Goal: Task Accomplishment & Management: Manage account settings

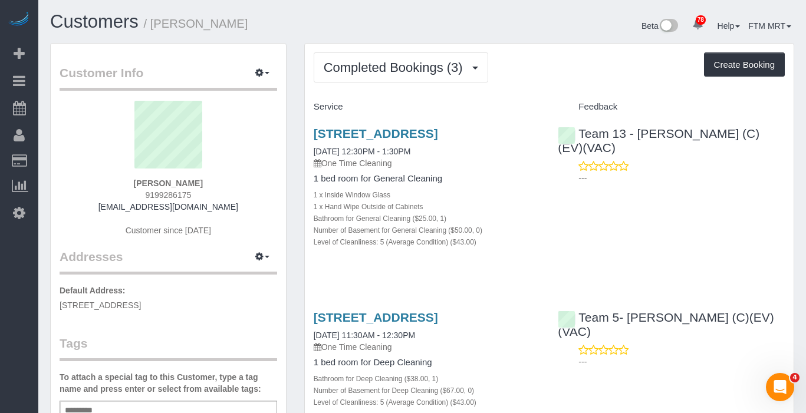
drag, startPoint x: 425, startPoint y: 143, endPoint x: 298, endPoint y: 131, distance: 127.3
click at [298, 131] on div "Completed Bookings (3) Completed Bookings (3) Upcoming Bookings (1) Cancelled B…" at bounding box center [549, 360] width 508 height 635
copy link "[STREET_ADDRESS]"
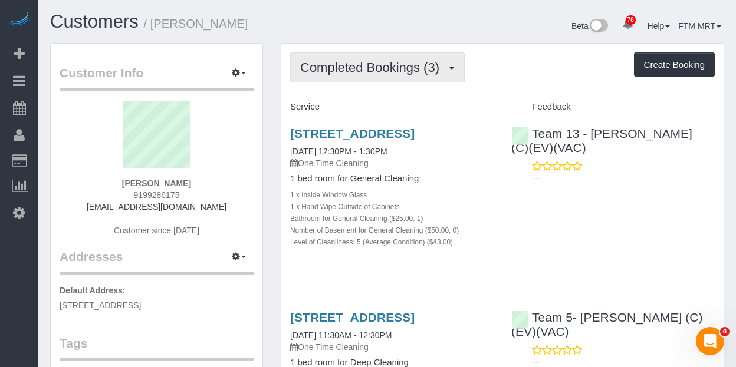
click at [414, 66] on span "Completed Bookings (3)" at bounding box center [372, 67] width 145 height 15
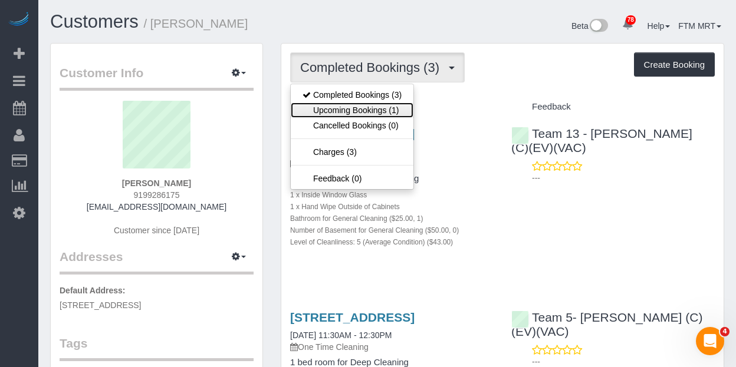
click at [376, 115] on link "Upcoming Bookings (1)" at bounding box center [352, 110] width 123 height 15
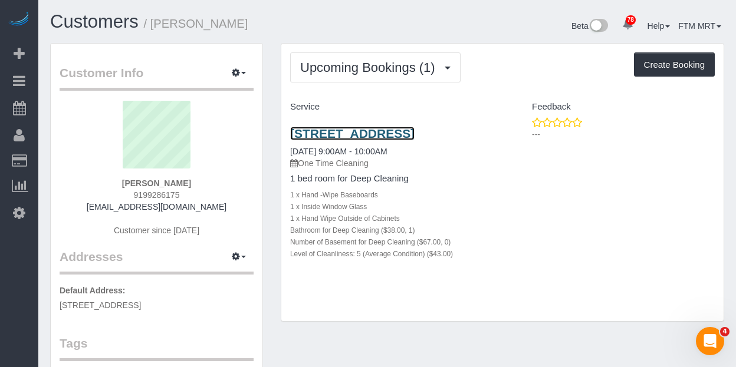
click at [329, 140] on link "[STREET_ADDRESS]" at bounding box center [352, 134] width 124 height 14
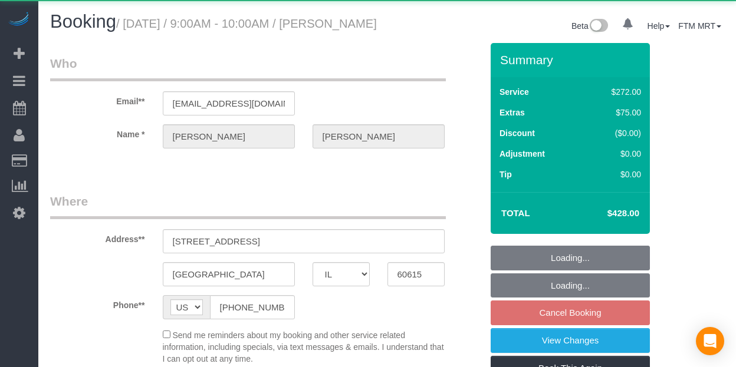
select select "IL"
select select "string:fspay-e1b4e826-9504-4b98-8dab-42cf44e718b5"
select select "object:1172"
select select "513"
select select "5"
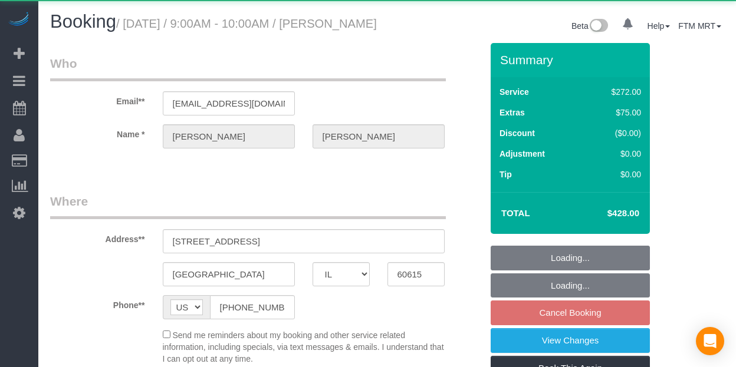
select select "number:1"
select select "number:66"
select select "number:139"
select select "number:106"
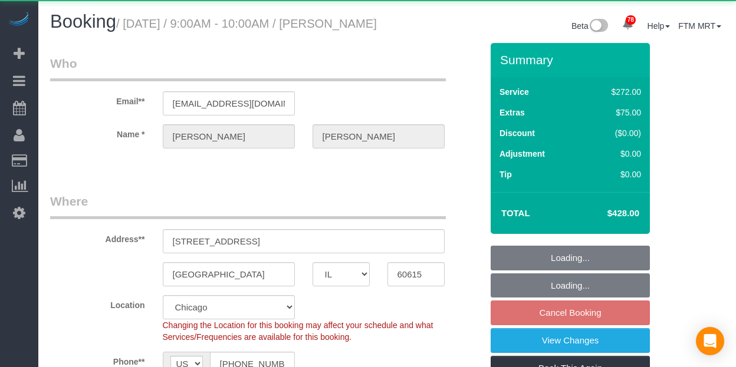
select select "spot1"
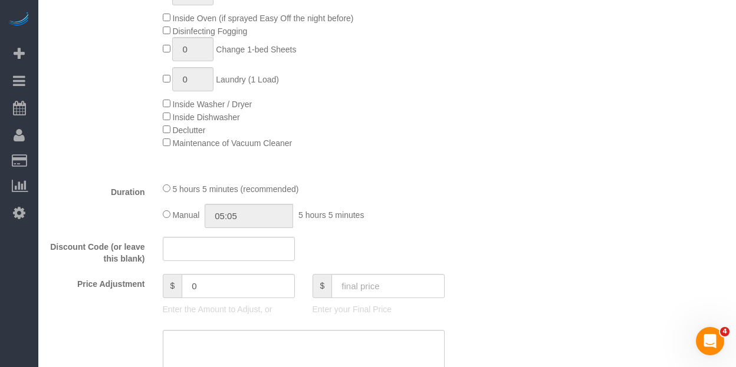
scroll to position [826, 0]
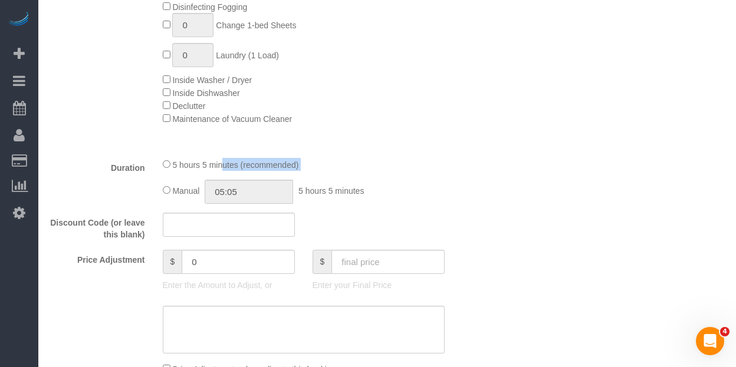
drag, startPoint x: 314, startPoint y: 186, endPoint x: 176, endPoint y: 183, distance: 137.4
click at [176, 183] on div "5 hours 5 minutes (recommended) Manual 05:05 5 hours 5 minutes" at bounding box center [303, 181] width 299 height 46
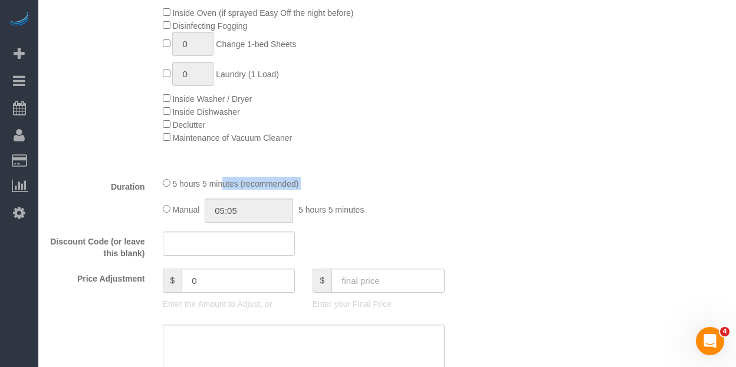
scroll to position [811, 0]
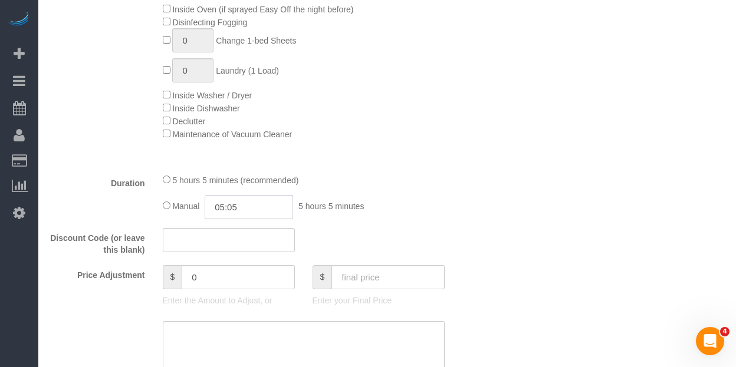
click at [257, 219] on input "05:05" at bounding box center [249, 207] width 88 height 24
type input "05:2"
select select "spot6"
type input "05:25"
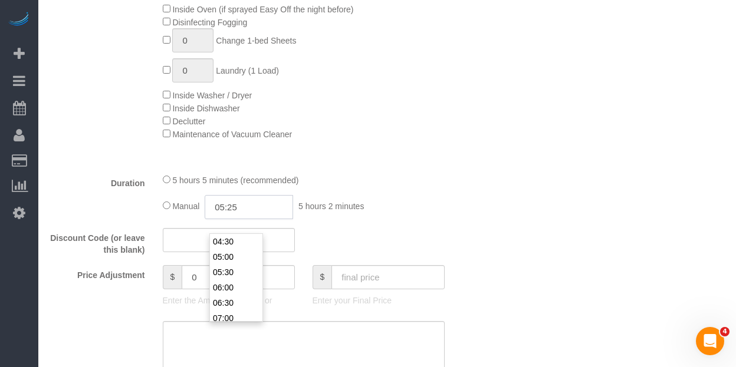
select select "spot11"
select select "spot16"
type input "05:25"
click at [460, 204] on div "Duration 5 hours 5 minutes (recommended) Manual 05:25 5 hours 25 minutes" at bounding box center [265, 196] width 449 height 46
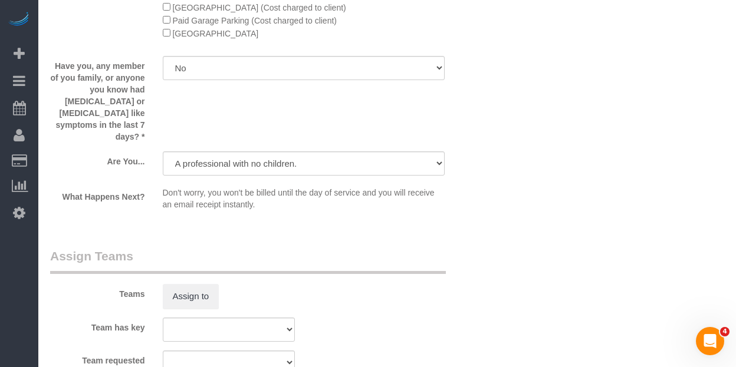
scroll to position [1935, 0]
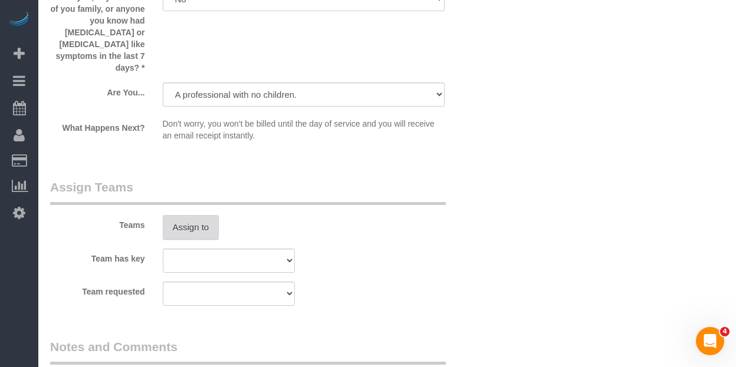
click at [203, 216] on button "Assign to" at bounding box center [191, 227] width 57 height 25
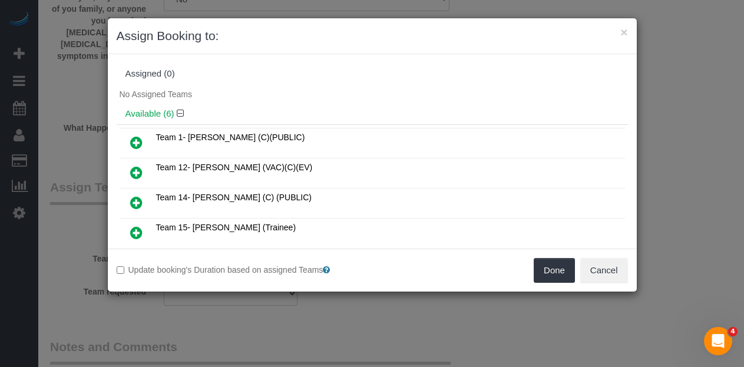
click at [141, 199] on icon at bounding box center [136, 203] width 12 height 14
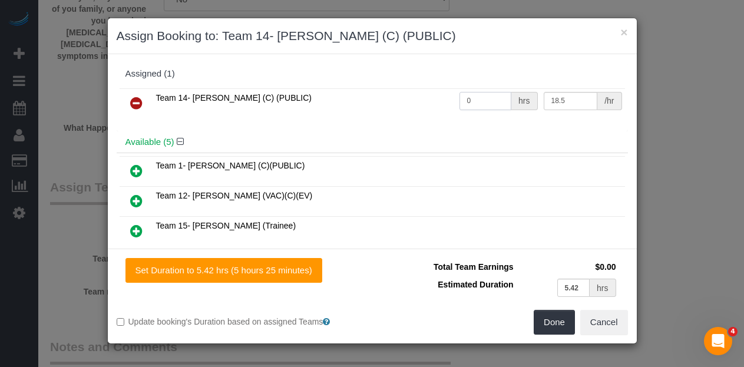
drag, startPoint x: 482, startPoint y: 101, endPoint x: 449, endPoint y: 101, distance: 33.0
click at [448, 100] on tr "Team 14- [PERSON_NAME] (C) (PUBLIC) 0 hrs 18.5 /hr" at bounding box center [373, 103] width 506 height 30
type input "5.42"
click at [556, 322] on button "Done" at bounding box center [554, 322] width 41 height 25
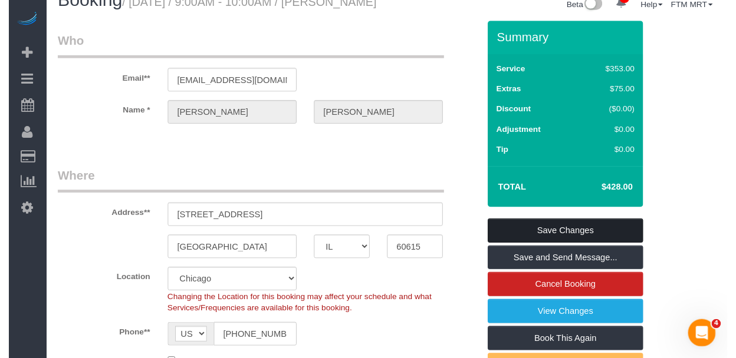
scroll to position [0, 0]
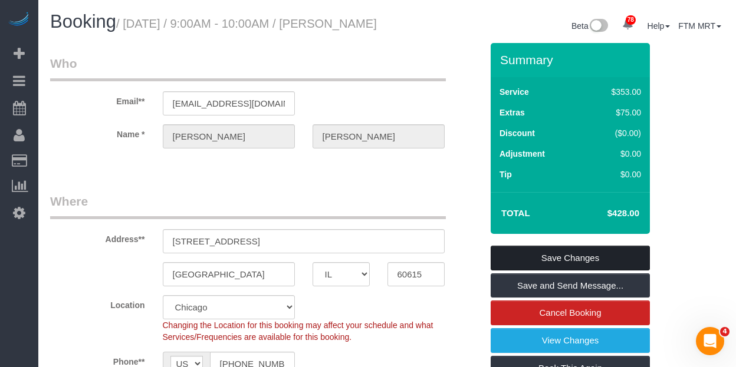
click at [572, 271] on link "Save Changes" at bounding box center [569, 258] width 159 height 25
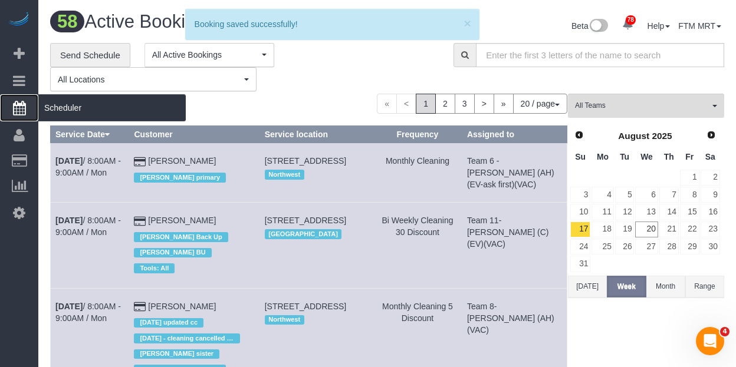
click at [62, 107] on span "Scheduler" at bounding box center [111, 107] width 147 height 27
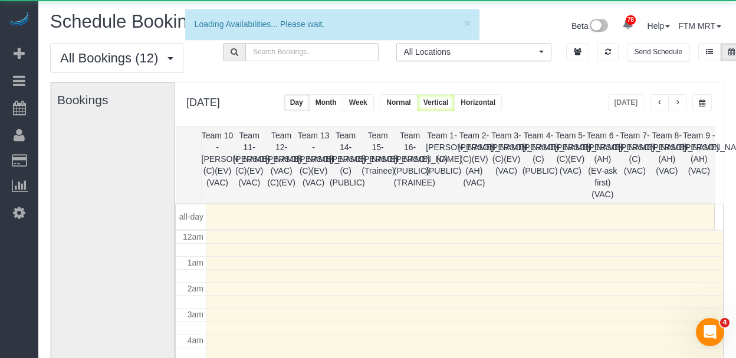
scroll to position [156, 0]
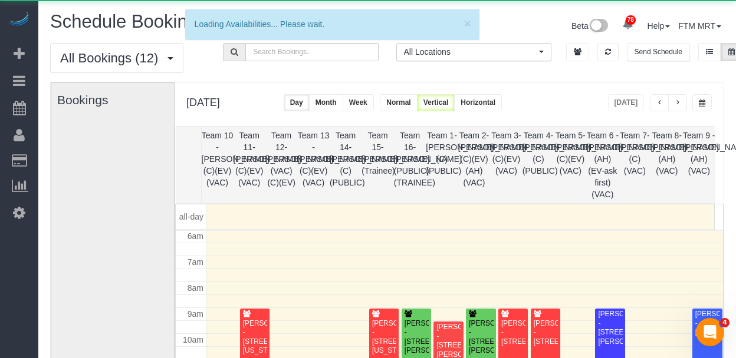
click at [704, 104] on span "button" at bounding box center [702, 103] width 6 height 7
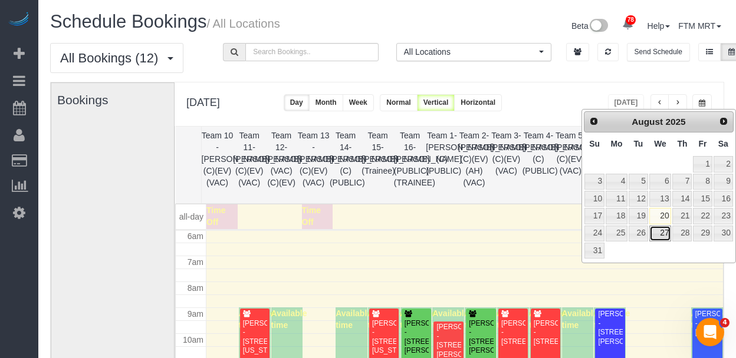
click at [664, 232] on link "27" at bounding box center [660, 234] width 22 height 16
type input "**********"
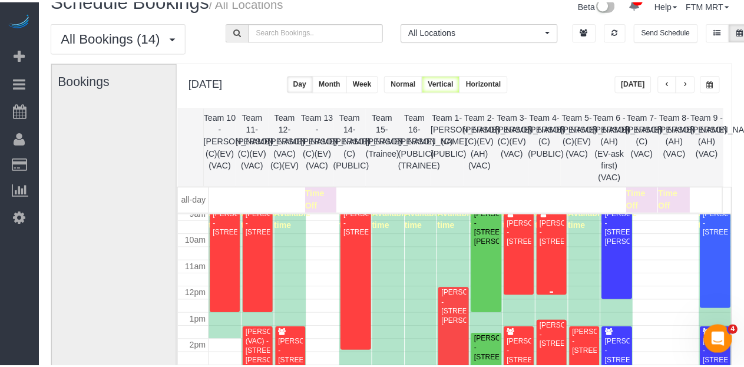
scroll to position [266, 0]
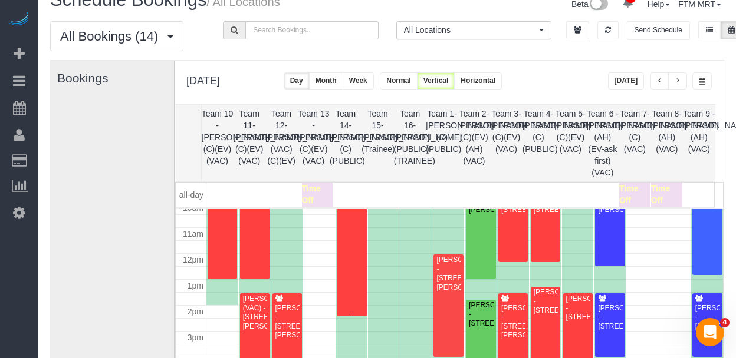
click at [345, 205] on div "[PERSON_NAME] - [STREET_ADDRESS]" at bounding box center [351, 191] width 25 height 27
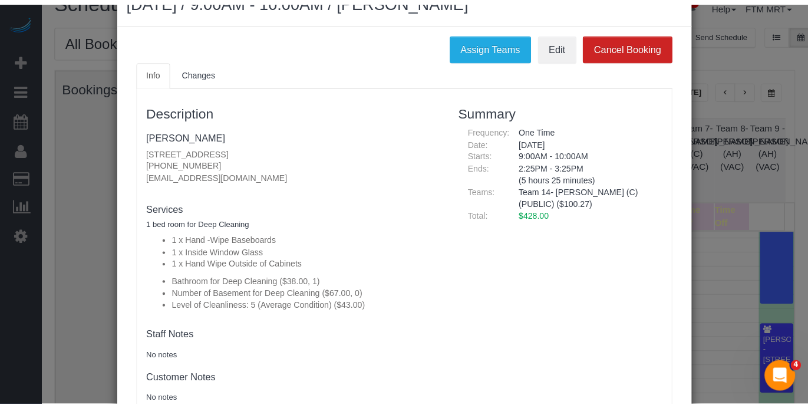
scroll to position [0, 0]
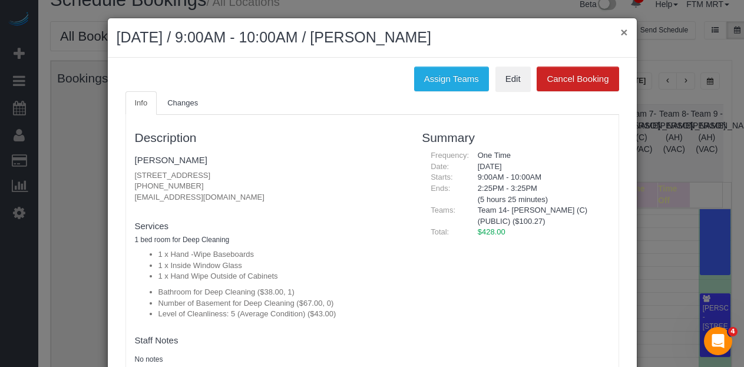
click at [621, 31] on button "×" at bounding box center [624, 32] width 7 height 12
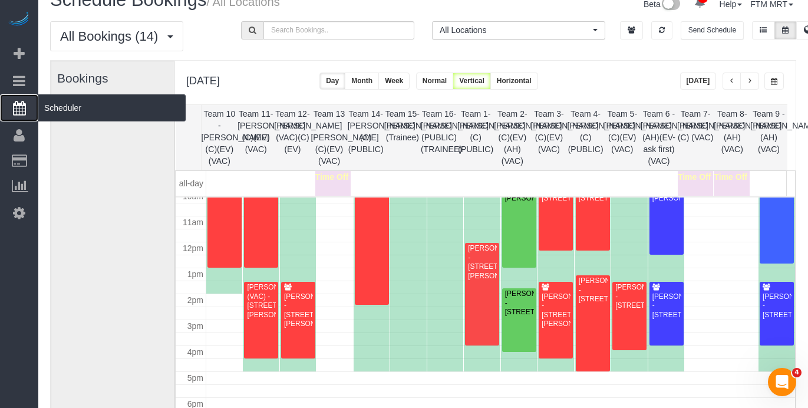
click at [81, 114] on span "Scheduler" at bounding box center [111, 107] width 147 height 27
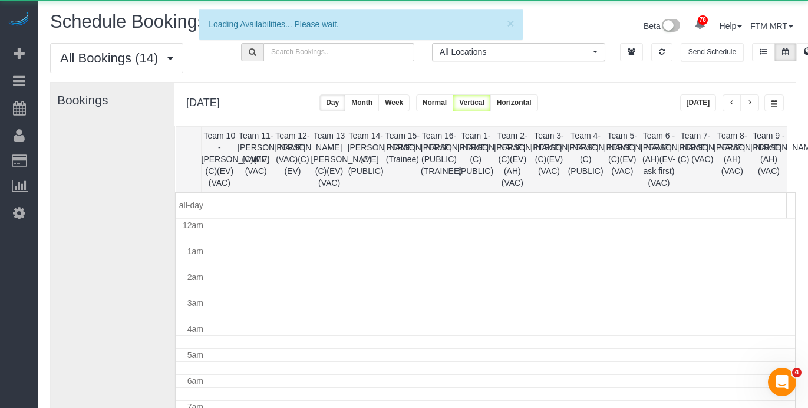
scroll to position [156, 0]
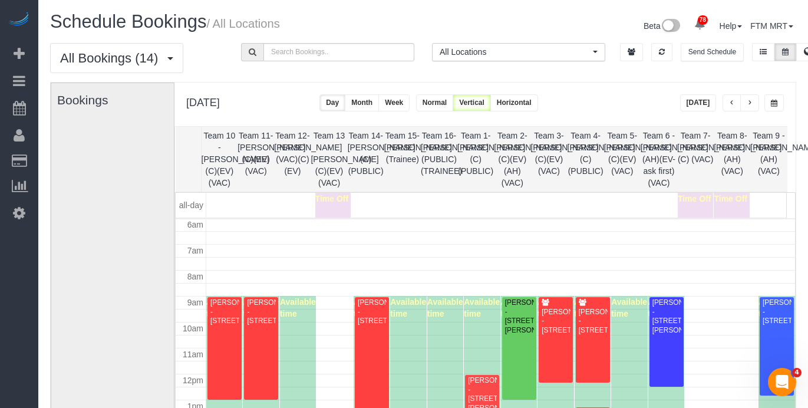
click at [735, 98] on button "button" at bounding box center [749, 102] width 19 height 17
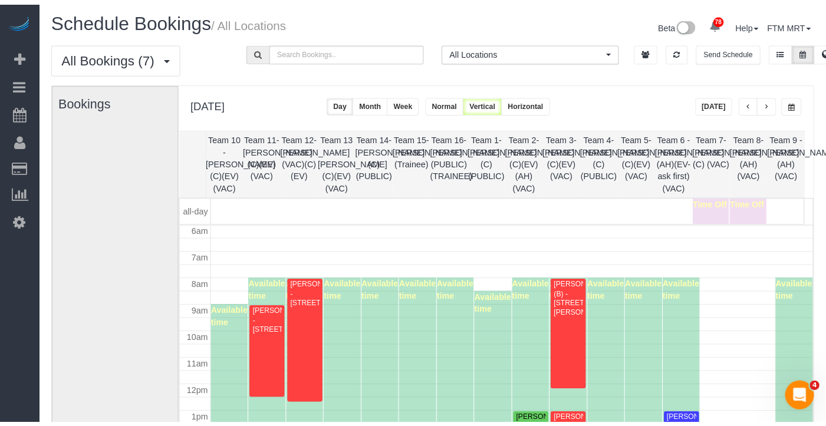
scroll to position [29, 0]
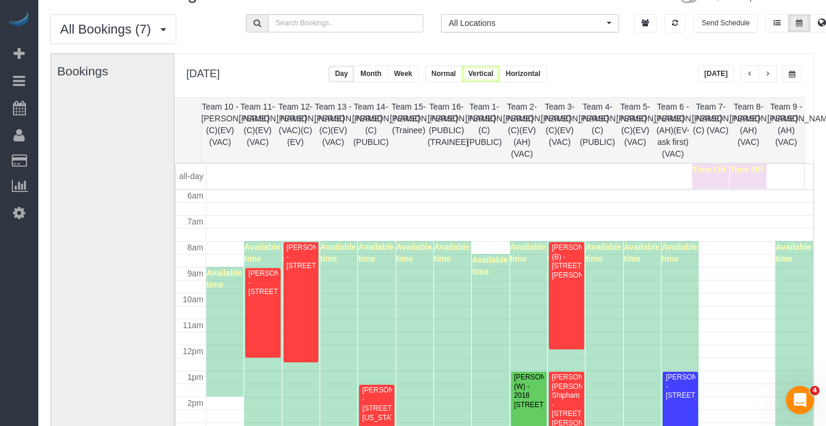
click at [735, 69] on button "button" at bounding box center [791, 73] width 19 height 17
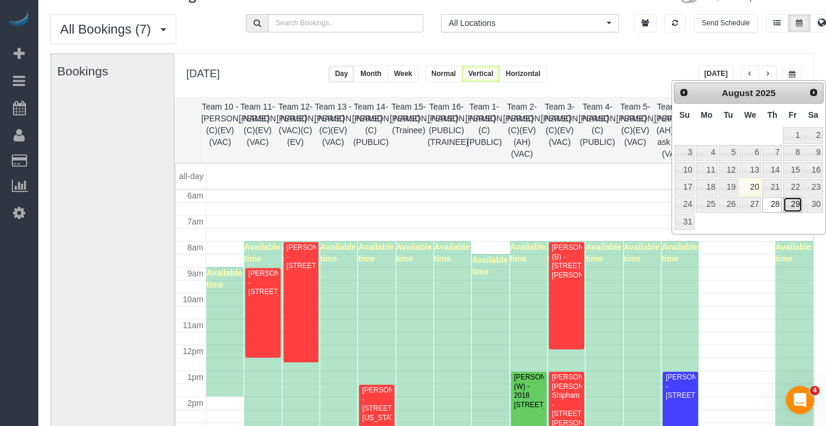
click at [735, 205] on link "29" at bounding box center [792, 205] width 19 height 16
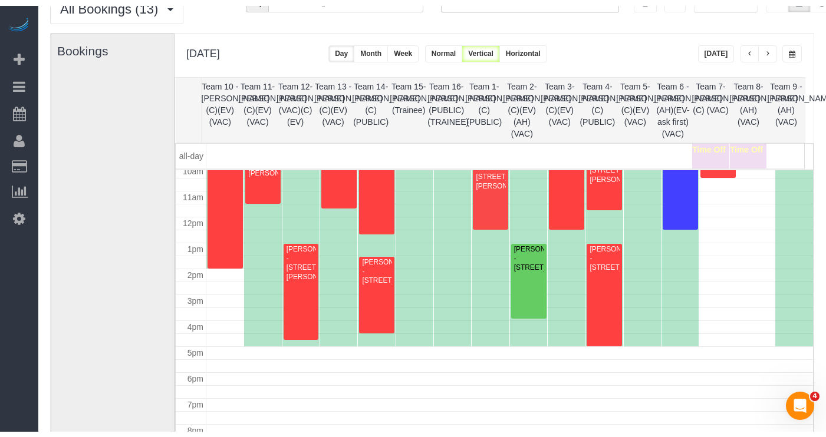
scroll to position [153, 0]
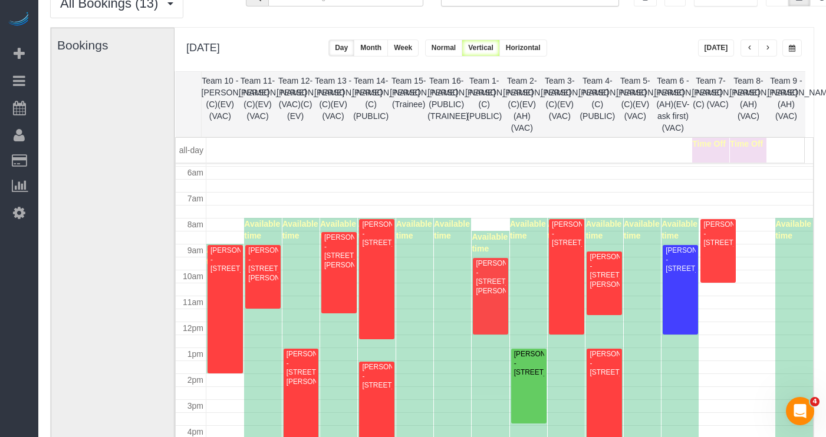
click at [735, 45] on button "button" at bounding box center [791, 47] width 19 height 17
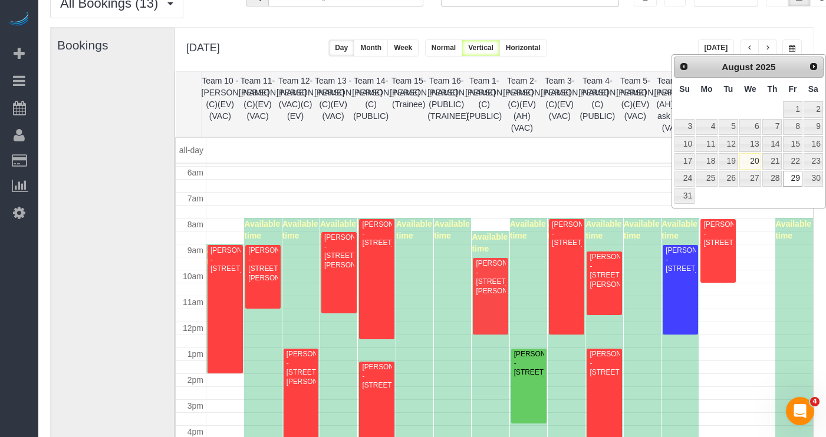
click at [632, 47] on div "**********" at bounding box center [493, 50] width 639 height 44
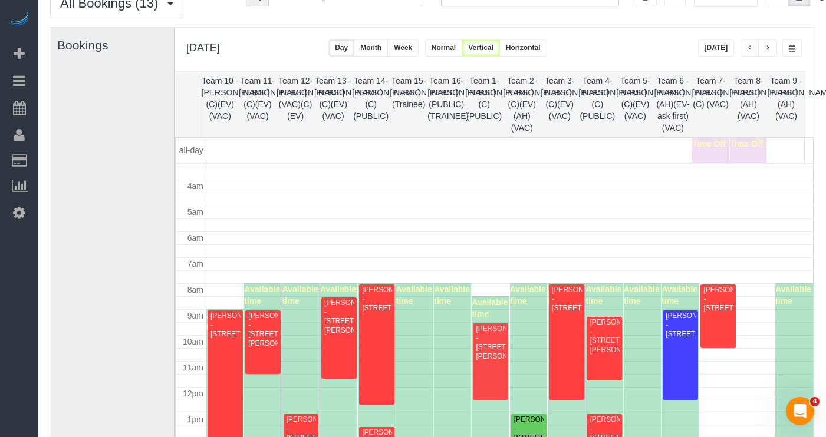
scroll to position [136, 0]
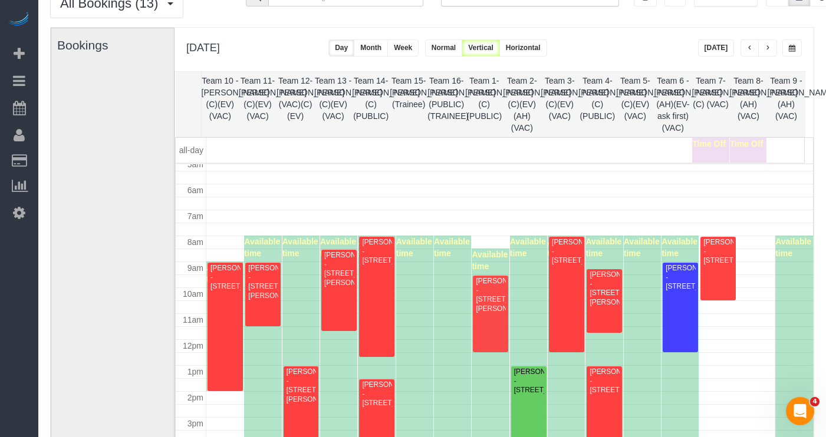
click at [735, 49] on span "button" at bounding box center [792, 48] width 6 height 7
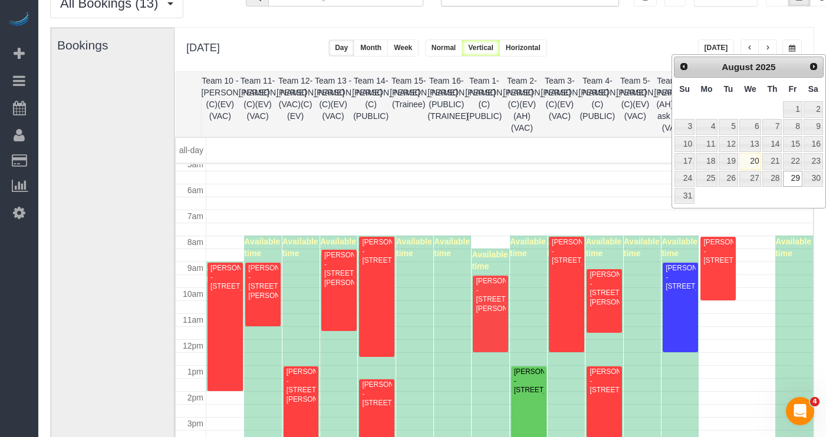
scroll to position [148, 0]
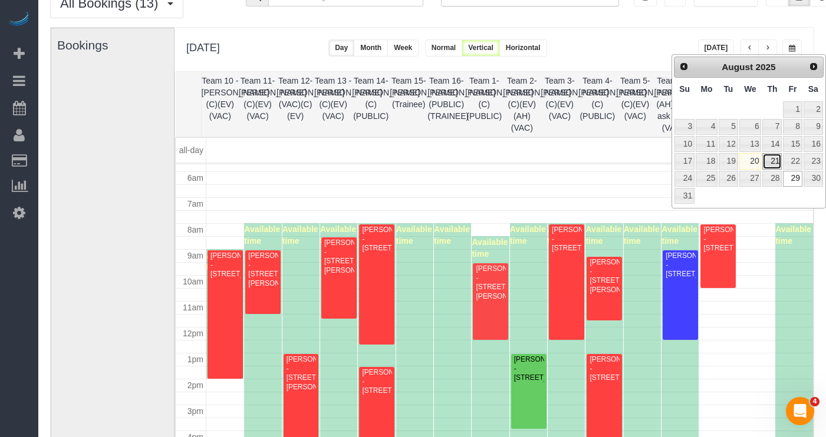
click at [735, 162] on link "21" at bounding box center [771, 161] width 19 height 16
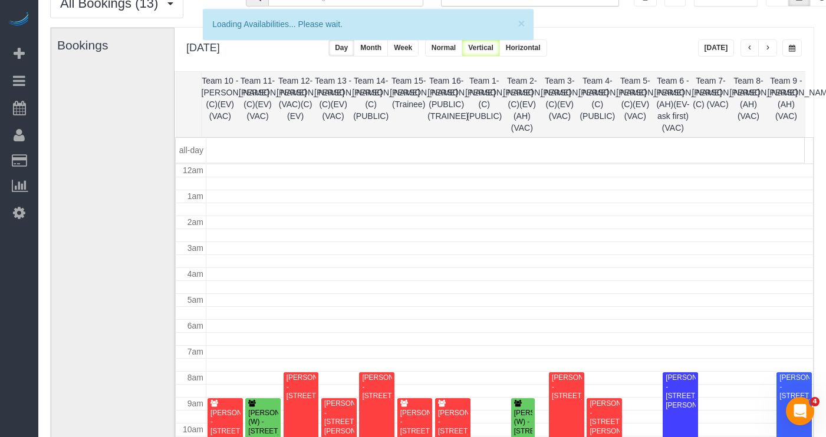
scroll to position [156, 0]
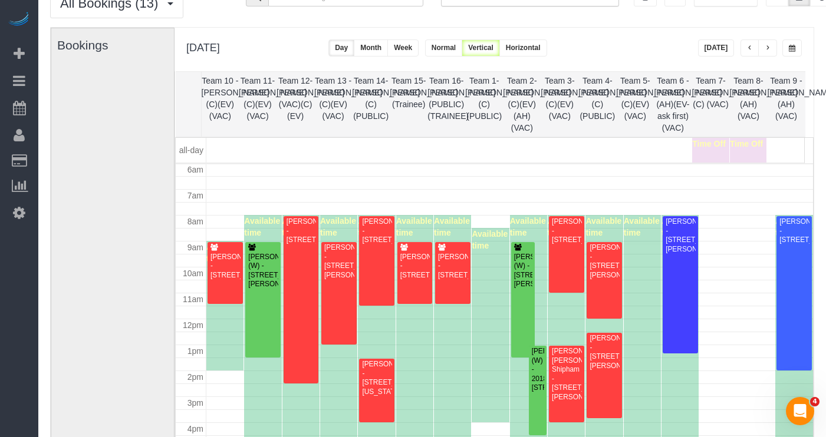
click at [735, 39] on button "button" at bounding box center [791, 47] width 19 height 17
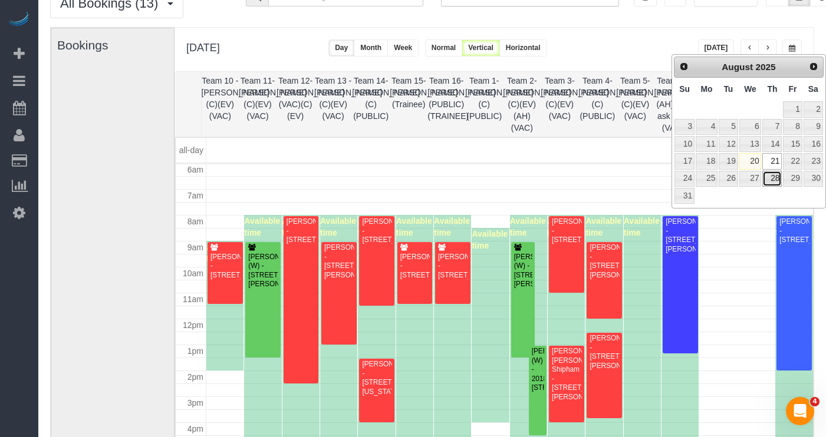
click at [735, 182] on link "28" at bounding box center [771, 179] width 19 height 16
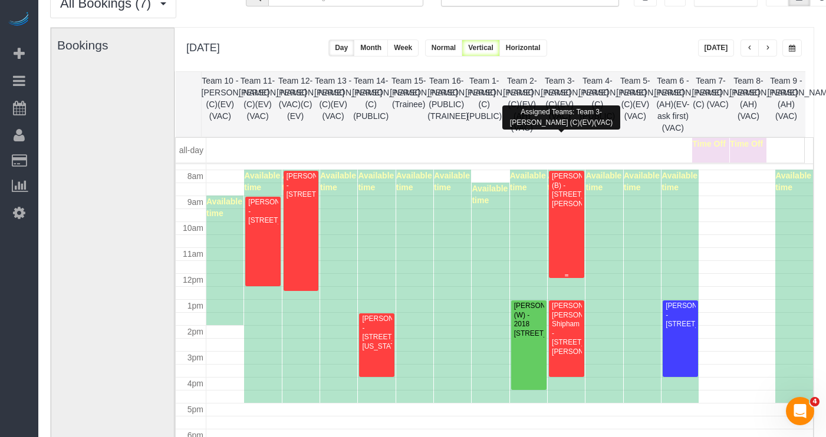
scroll to position [186, 0]
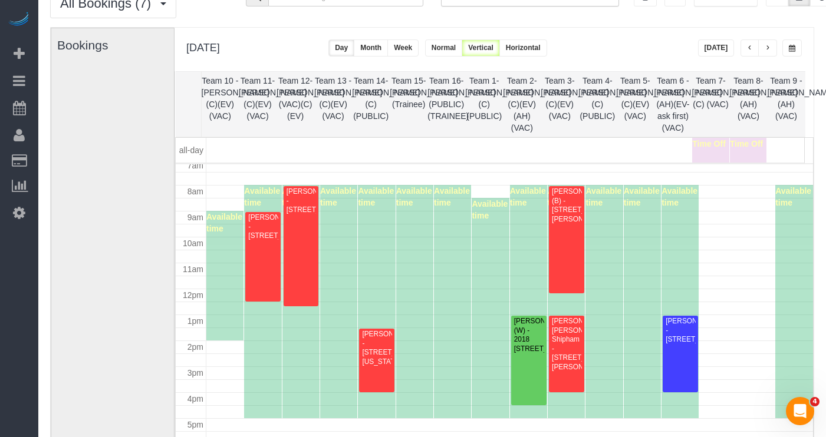
click at [735, 55] on button "button" at bounding box center [791, 47] width 19 height 17
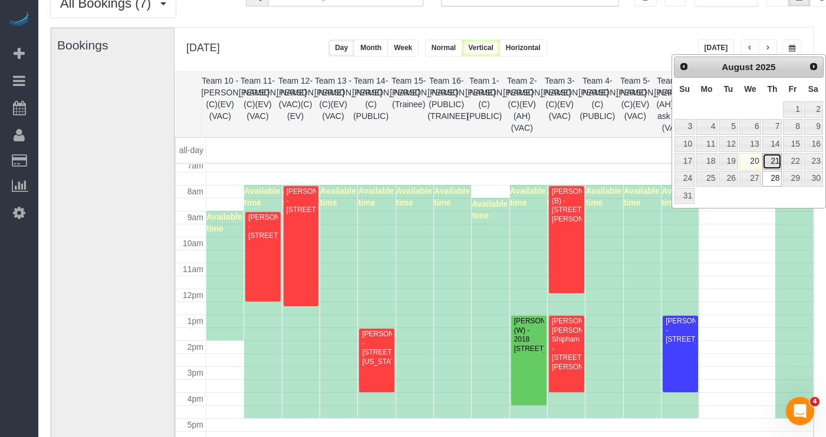
click at [735, 158] on link "21" at bounding box center [771, 161] width 19 height 16
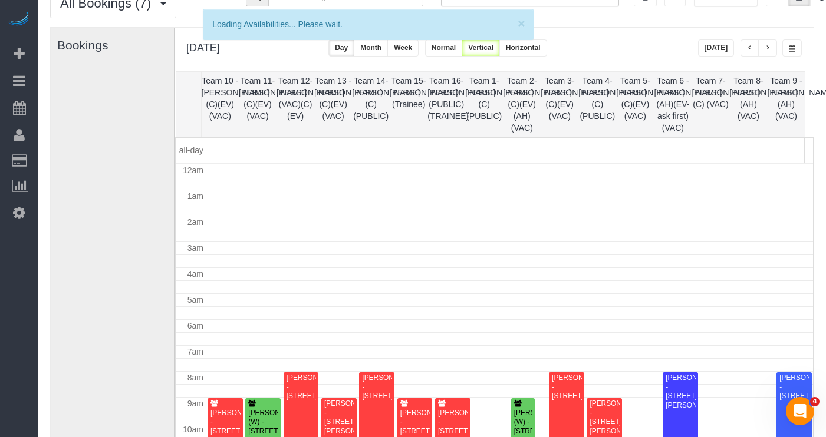
scroll to position [156, 0]
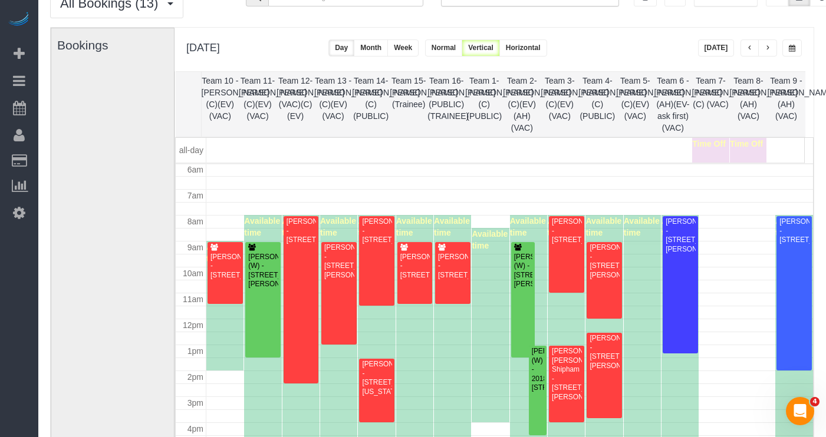
click at [735, 48] on span "button" at bounding box center [768, 48] width 6 height 7
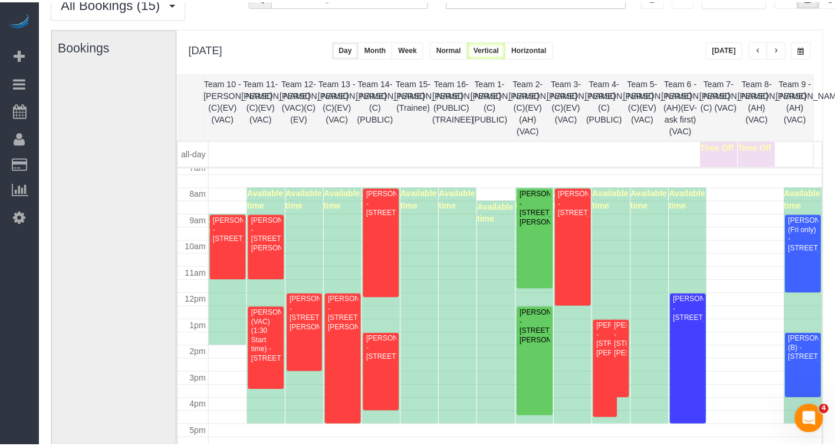
scroll to position [190, 0]
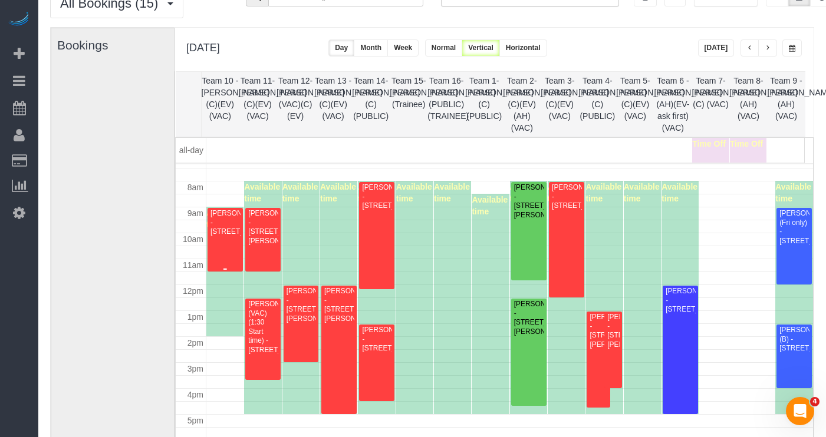
click at [222, 233] on div "[PERSON_NAME] - [STREET_ADDRESS]" at bounding box center [225, 222] width 31 height 27
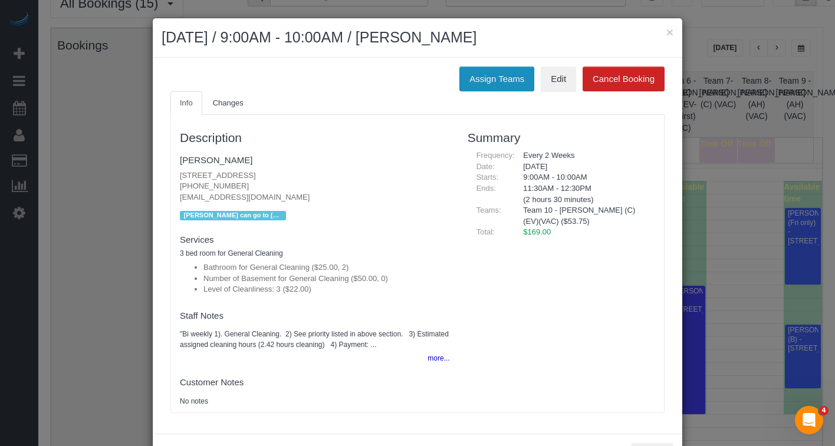
click at [499, 80] on button "Assign Teams" at bounding box center [496, 79] width 75 height 25
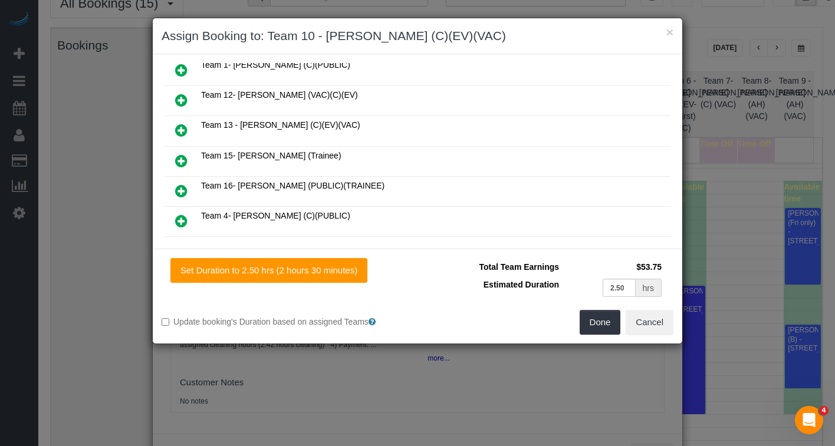
click at [181, 154] on icon at bounding box center [181, 161] width 12 height 14
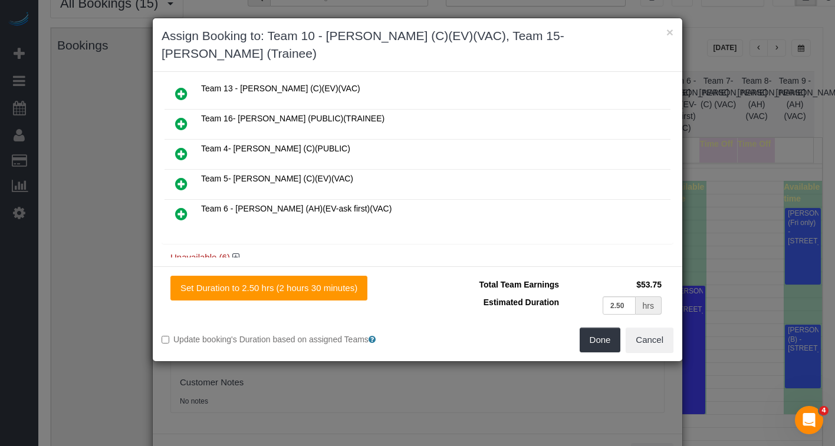
scroll to position [101, 0]
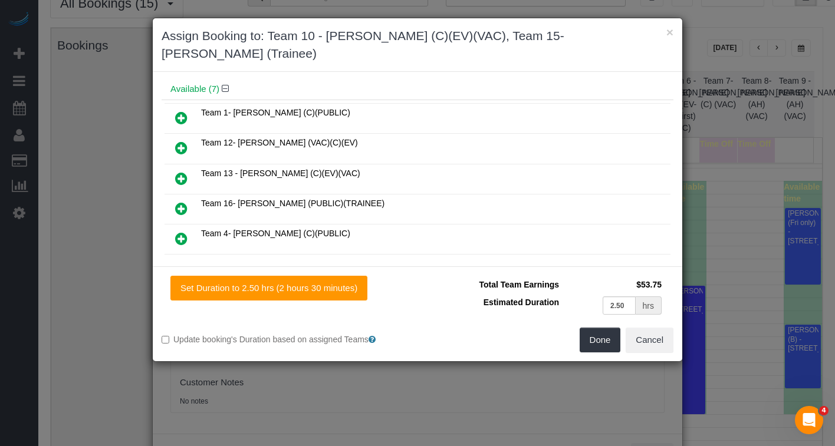
click at [183, 202] on icon at bounding box center [181, 209] width 12 height 14
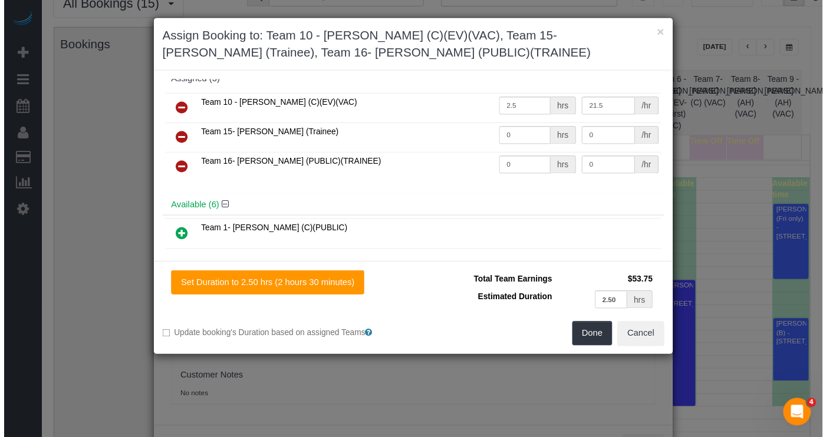
scroll to position [0, 0]
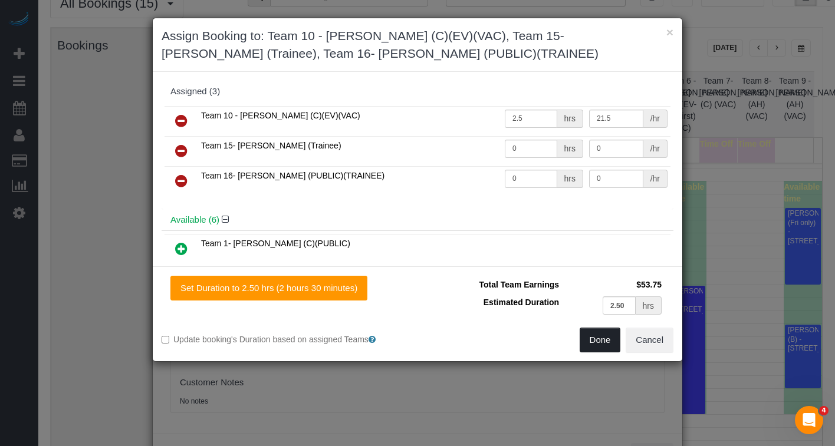
click at [602, 344] on button "Done" at bounding box center [599, 340] width 41 height 25
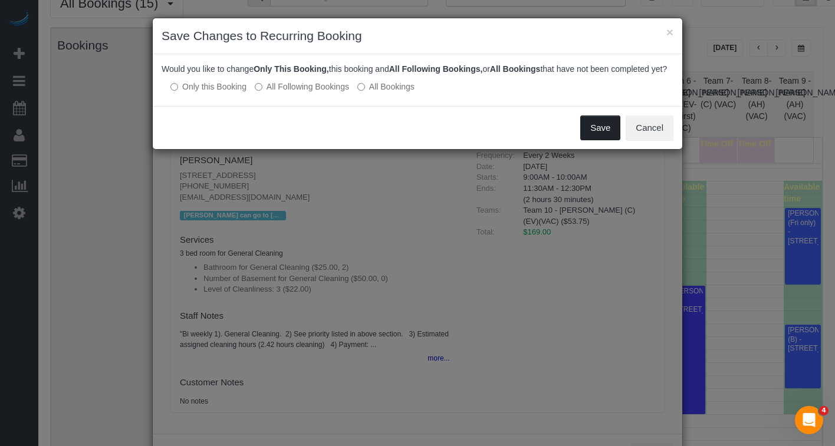
click at [588, 140] on button "Save" at bounding box center [600, 128] width 40 height 25
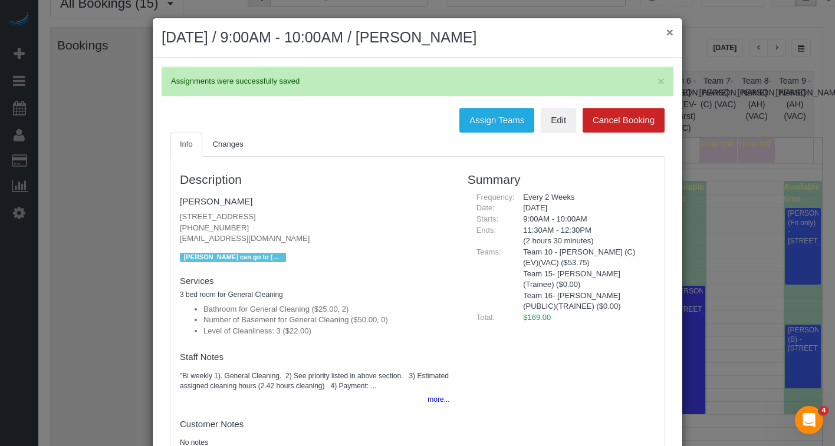
click at [666, 33] on button "×" at bounding box center [669, 32] width 7 height 12
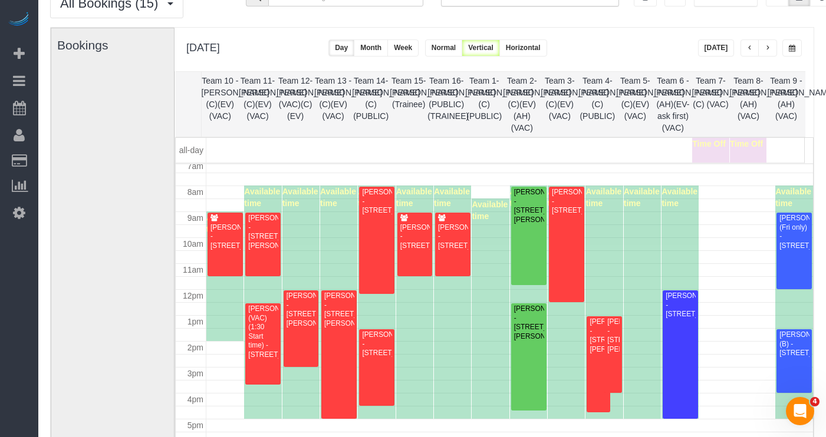
scroll to position [180, 0]
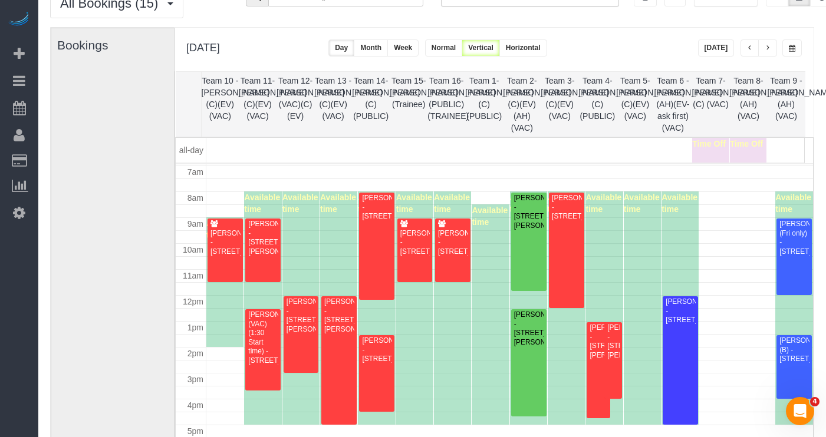
click at [735, 50] on button "button" at bounding box center [791, 47] width 19 height 17
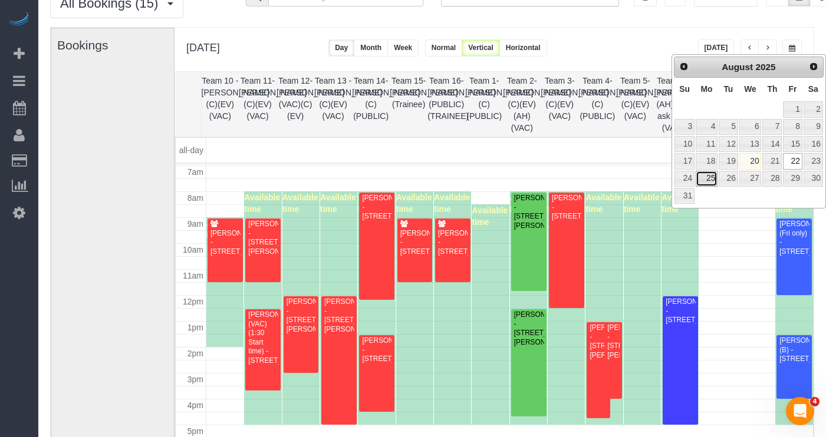
click at [710, 179] on link "25" at bounding box center [707, 179] width 22 height 16
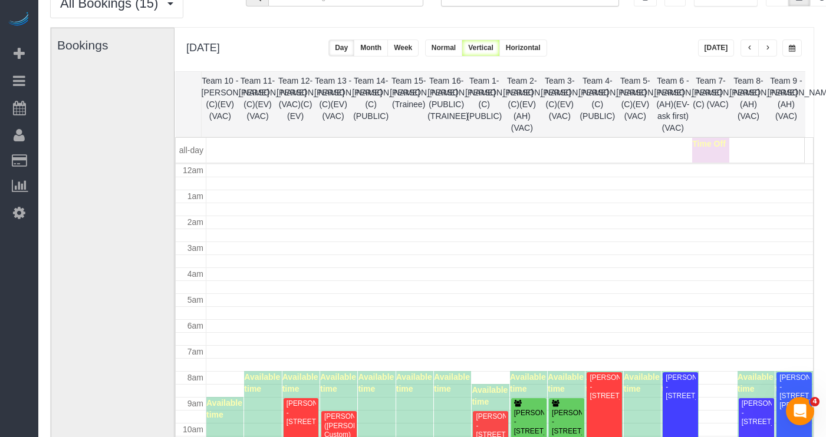
scroll to position [156, 0]
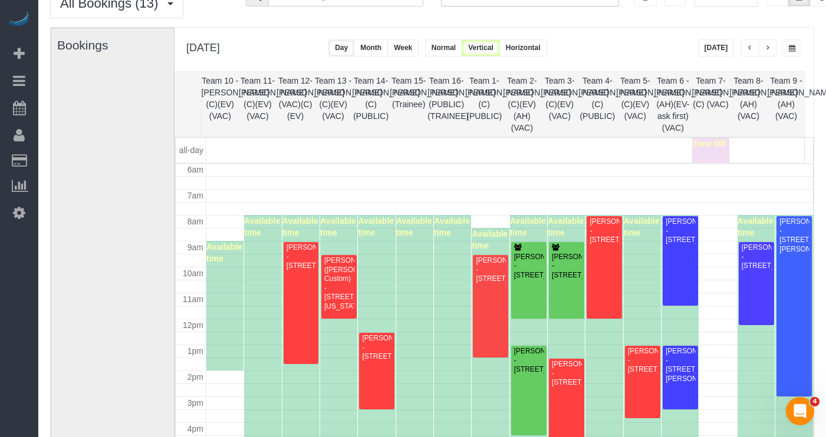
click at [735, 47] on span "button" at bounding box center [768, 48] width 6 height 7
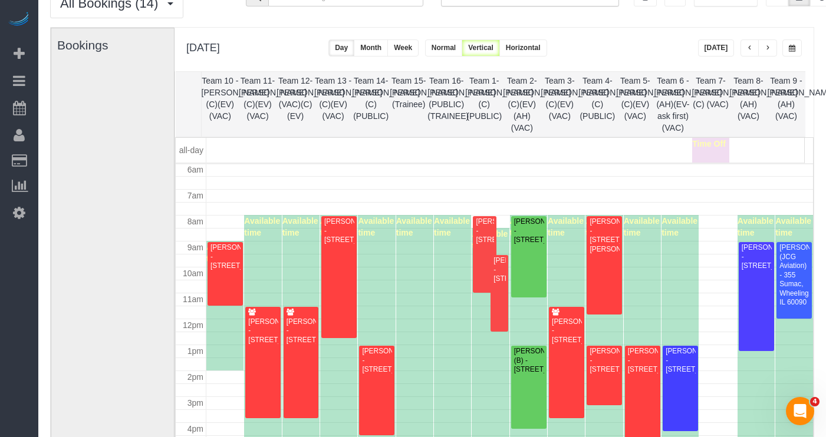
click at [735, 46] on button "button" at bounding box center [767, 47] width 19 height 17
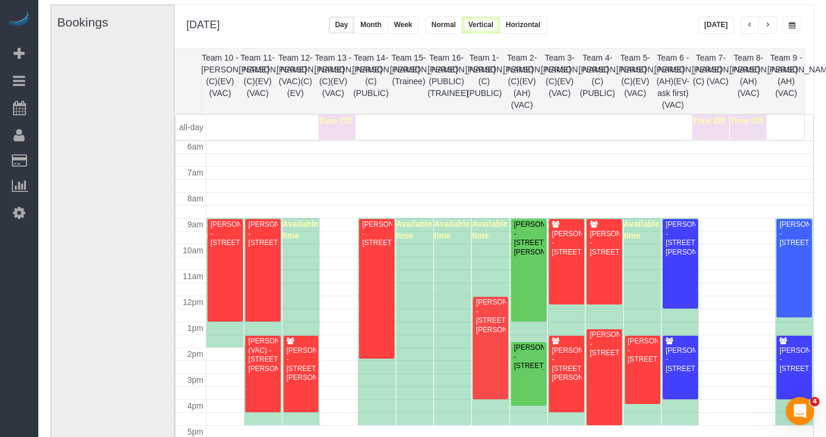
scroll to position [57, 0]
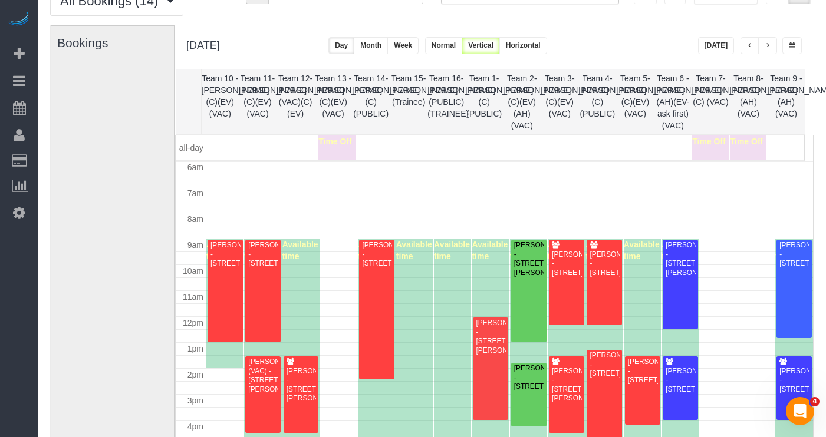
click at [735, 45] on span "button" at bounding box center [792, 45] width 6 height 7
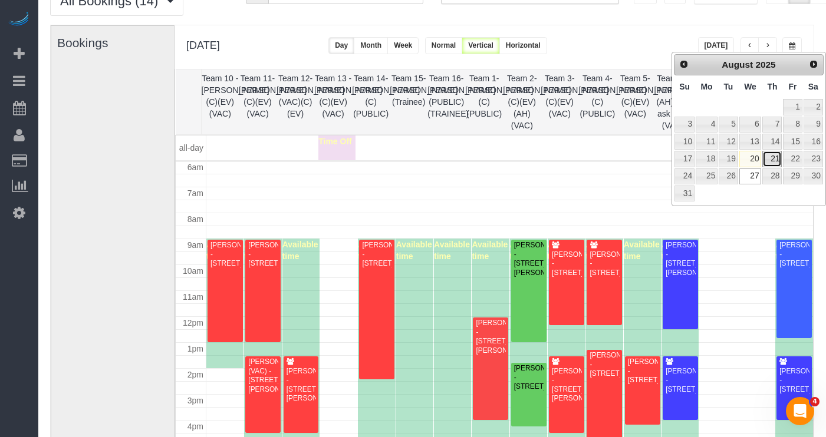
click at [735, 157] on link "21" at bounding box center [771, 159] width 19 height 16
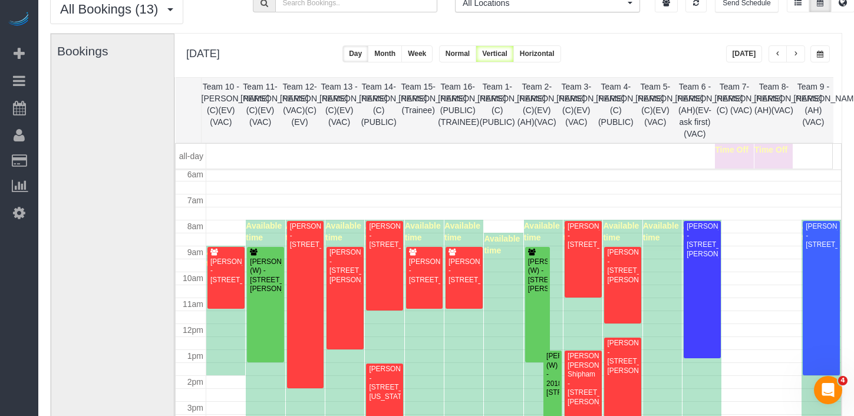
scroll to position [25, 0]
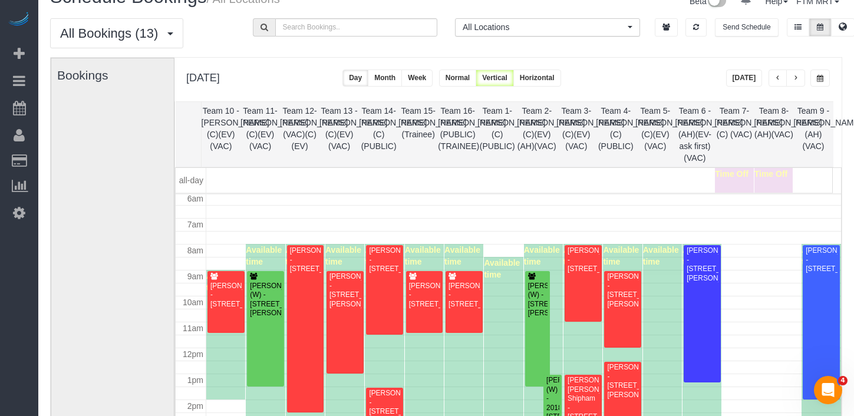
click at [735, 75] on button "button" at bounding box center [820, 78] width 19 height 17
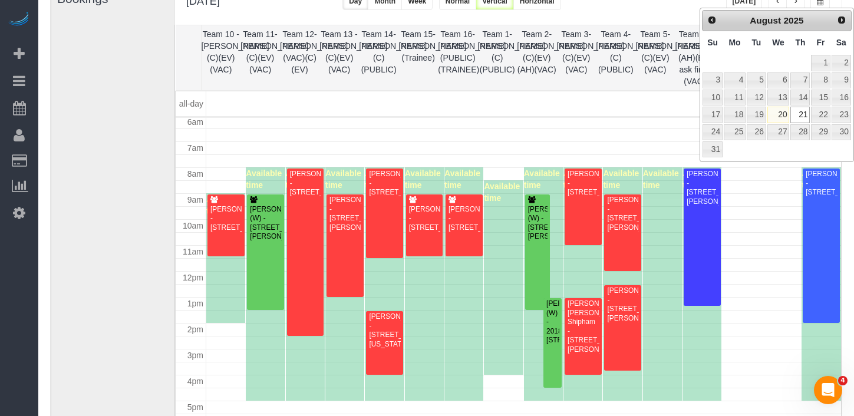
scroll to position [103, 0]
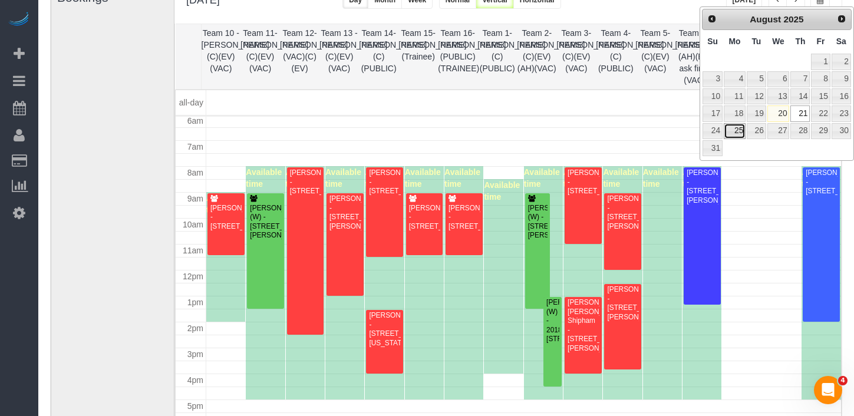
click at [735, 131] on link "25" at bounding box center [735, 131] width 22 height 16
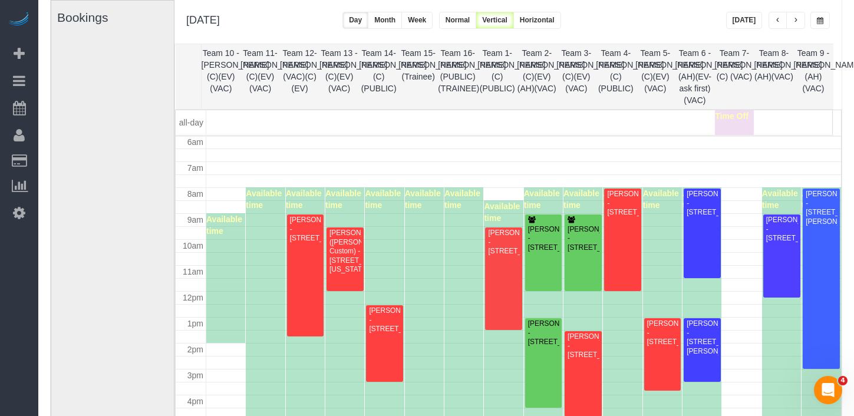
scroll to position [66, 0]
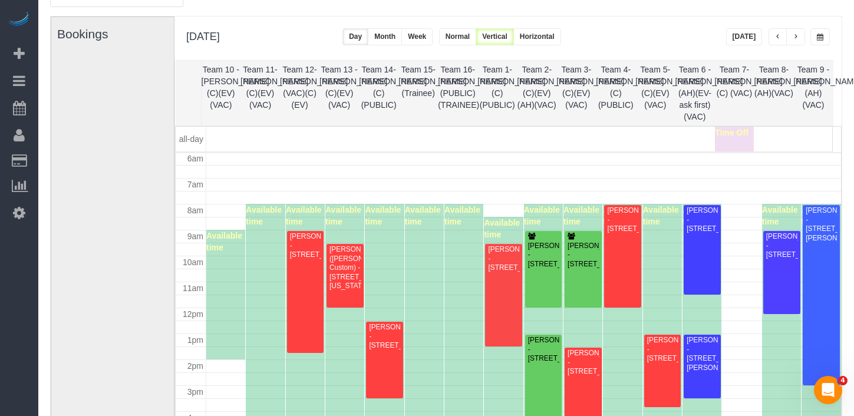
click at [735, 37] on button "button" at bounding box center [795, 36] width 19 height 17
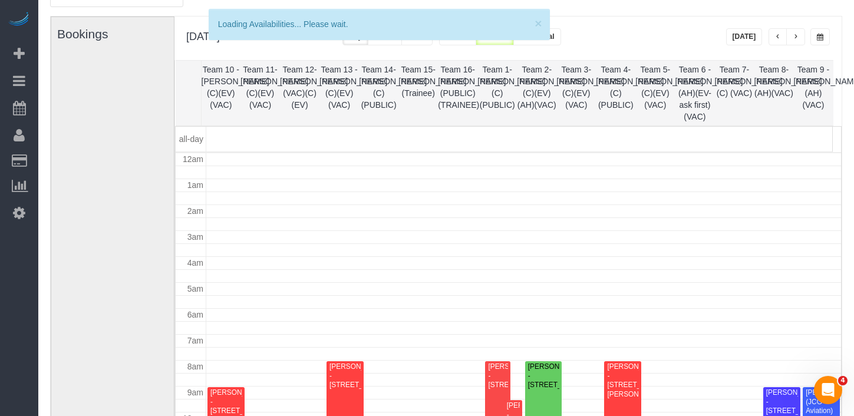
scroll to position [156, 0]
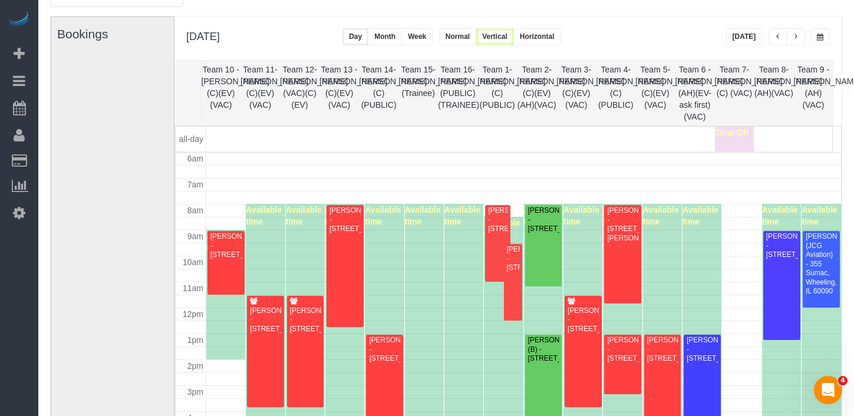
click at [735, 35] on button "button" at bounding box center [795, 36] width 19 height 17
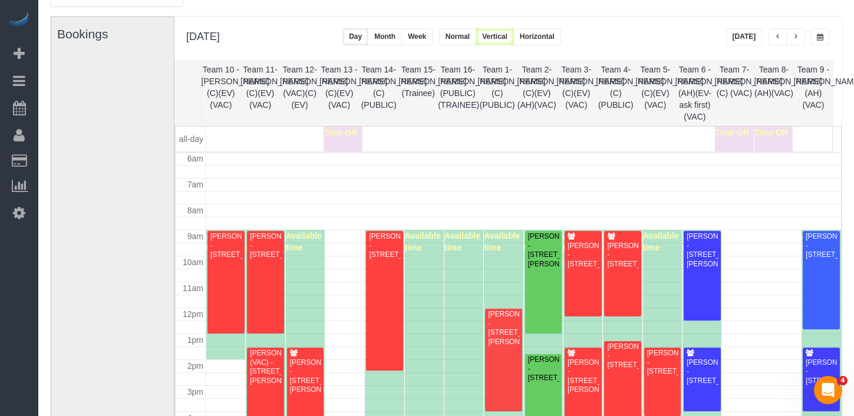
click at [735, 35] on button "button" at bounding box center [795, 36] width 19 height 17
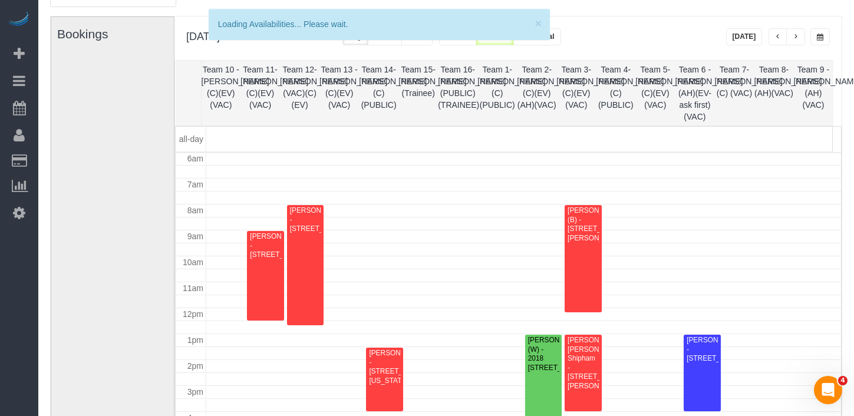
click at [735, 39] on span "button" at bounding box center [820, 37] width 6 height 7
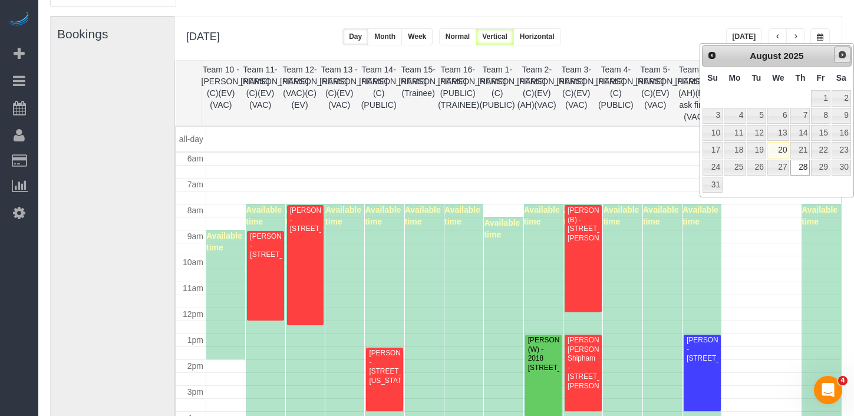
click at [735, 57] on span "Next" at bounding box center [842, 54] width 9 height 9
click at [732, 100] on link "1" at bounding box center [735, 98] width 22 height 16
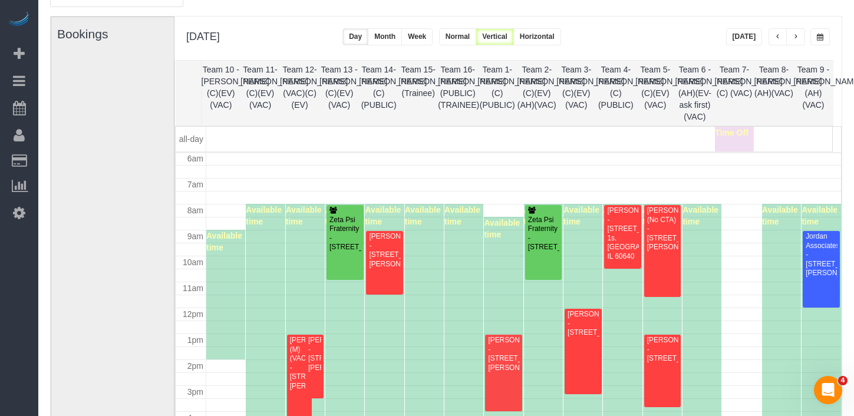
click at [735, 41] on button "button" at bounding box center [795, 36] width 19 height 17
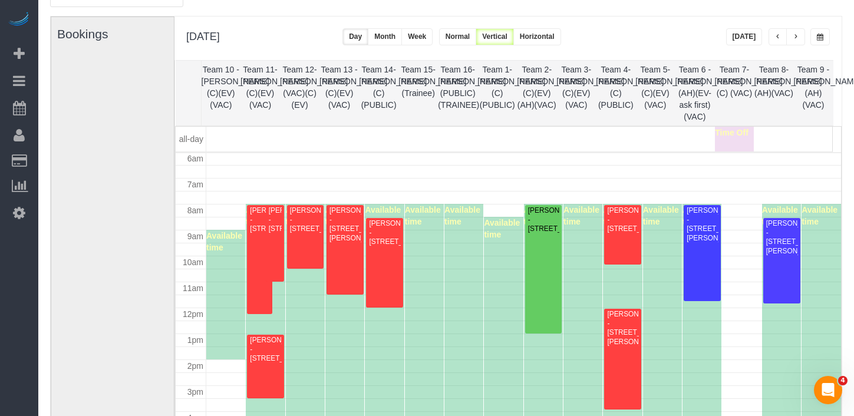
click at [735, 30] on button "button" at bounding box center [820, 36] width 19 height 17
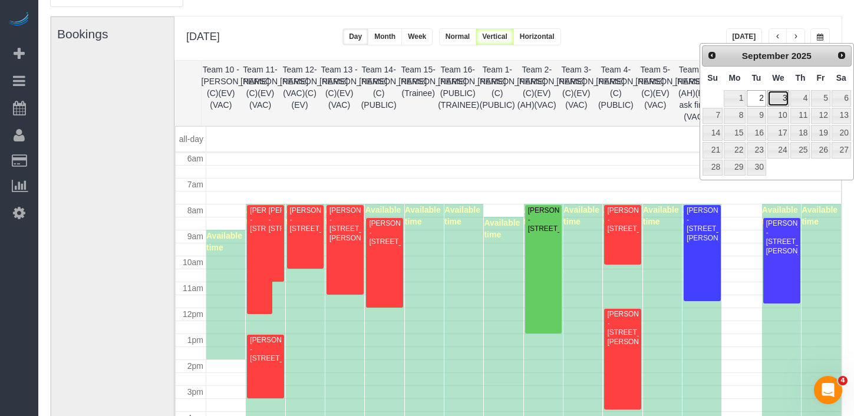
click at [735, 98] on link "3" at bounding box center [778, 98] width 22 height 16
type input "**********"
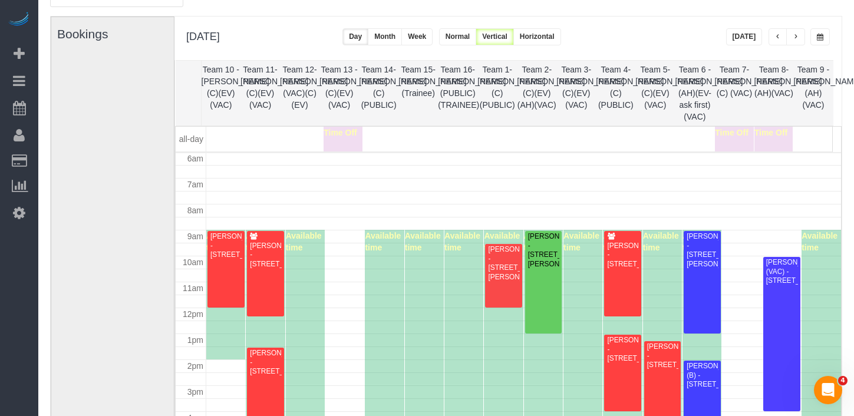
click at [735, 39] on button "button" at bounding box center [795, 36] width 19 height 17
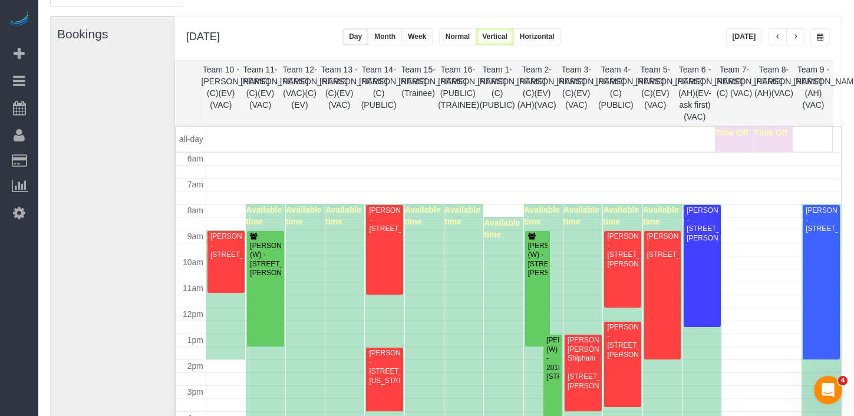
click at [735, 39] on button "button" at bounding box center [795, 36] width 19 height 17
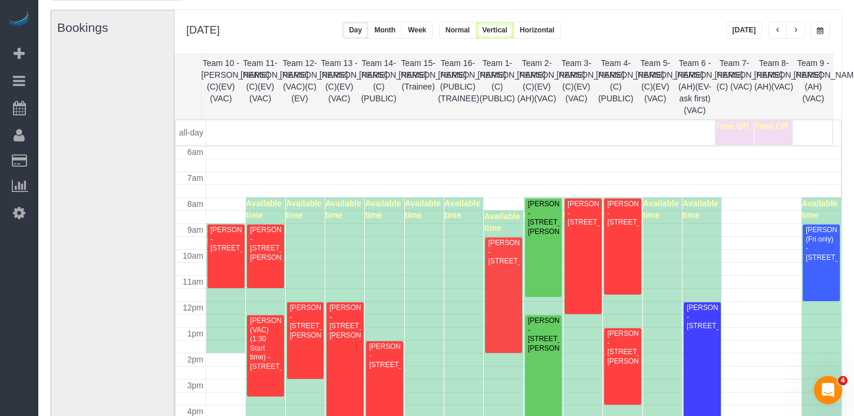
scroll to position [65, 0]
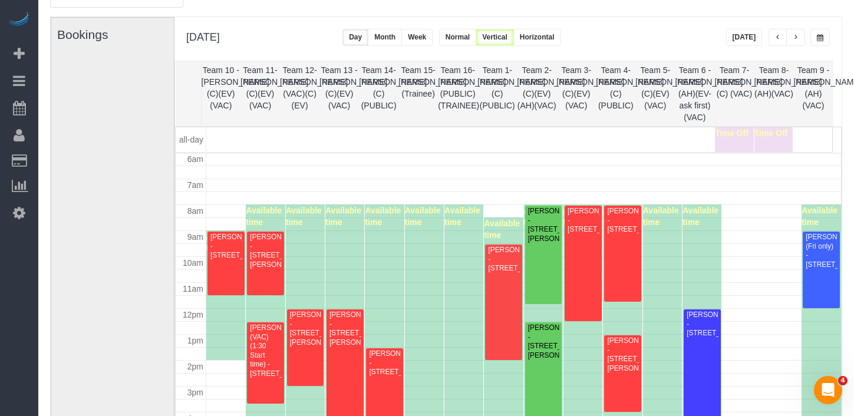
click at [735, 34] on button "button" at bounding box center [778, 37] width 19 height 17
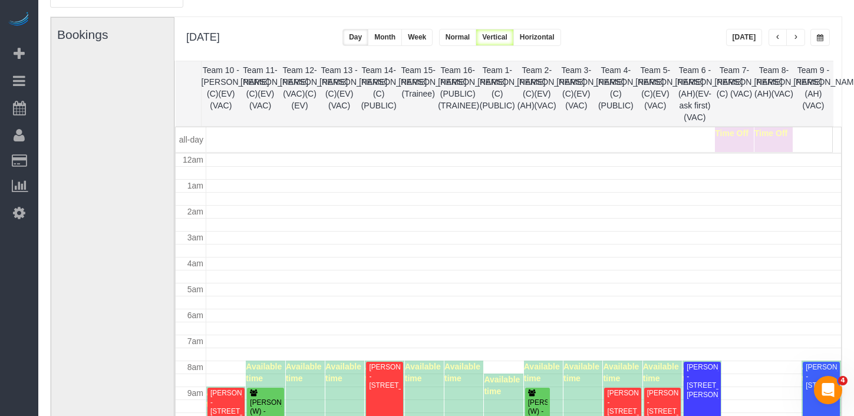
scroll to position [156, 0]
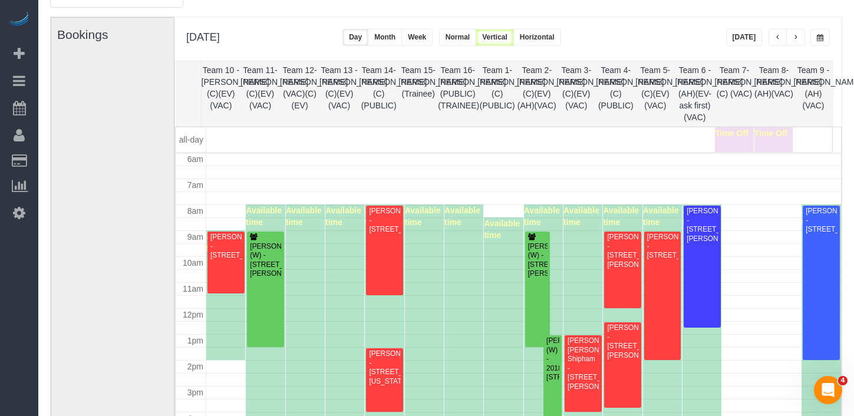
click at [735, 31] on button "button" at bounding box center [778, 37] width 19 height 17
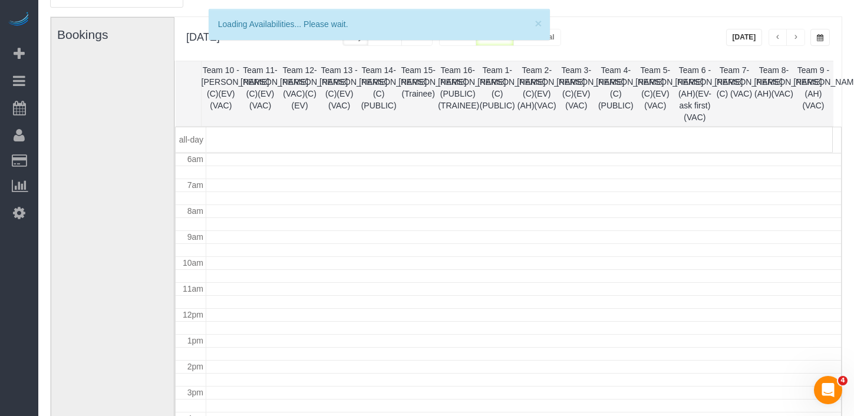
click at [735, 35] on button "[DATE]" at bounding box center [744, 37] width 37 height 17
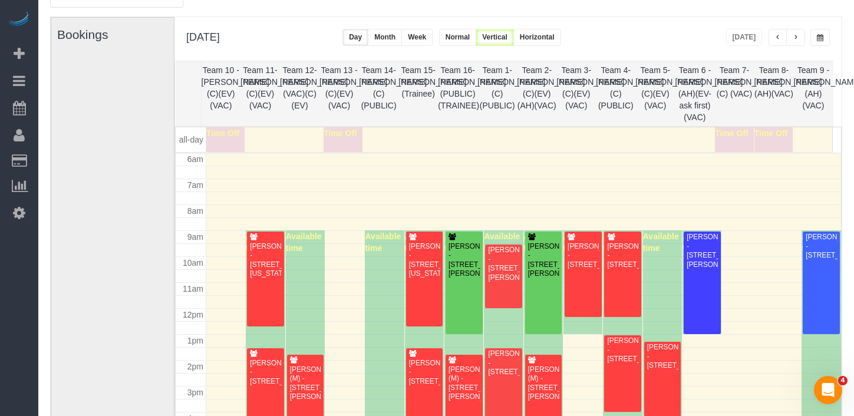
click at [735, 38] on span "button" at bounding box center [796, 37] width 6 height 7
